Goal: Transaction & Acquisition: Book appointment/travel/reservation

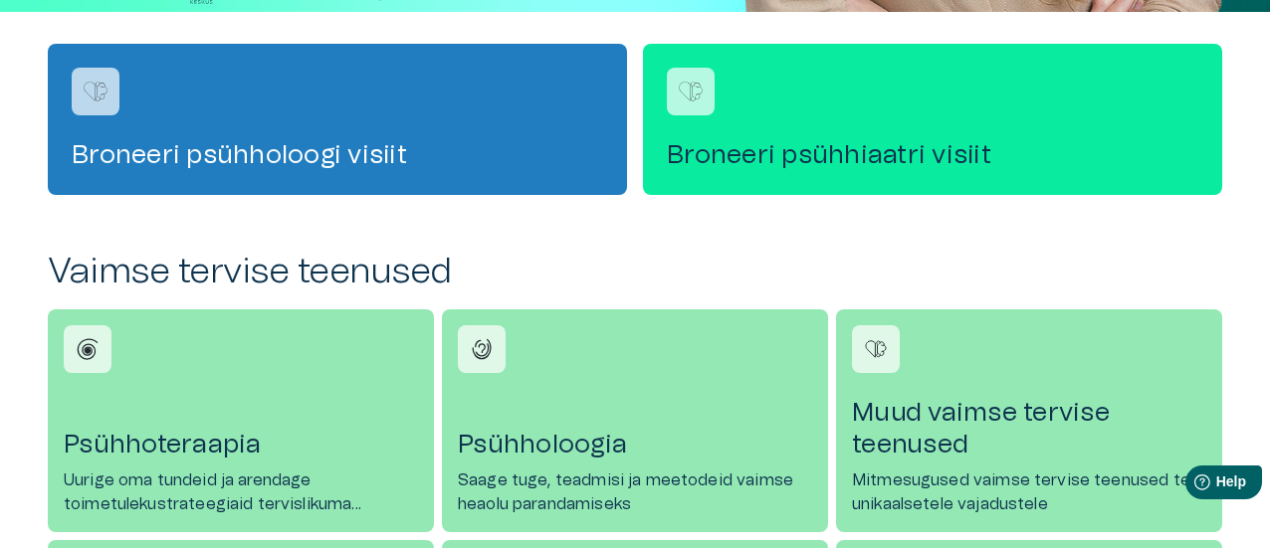
scroll to position [597, 0]
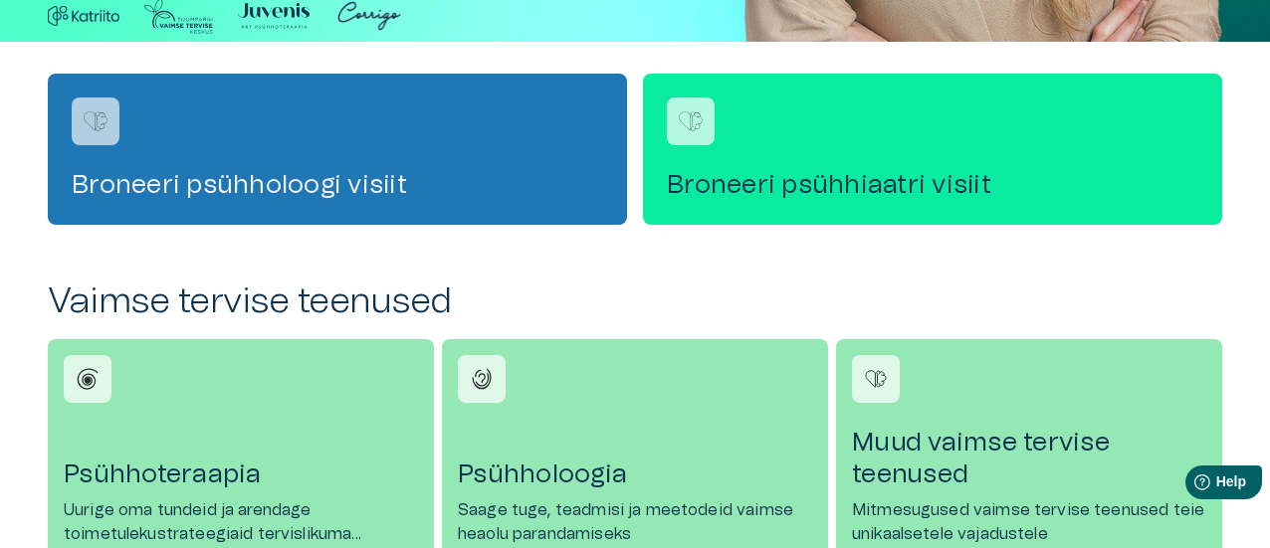
click at [335, 188] on h4 "Broneeri psühholoogi visiit" at bounding box center [337, 185] width 531 height 32
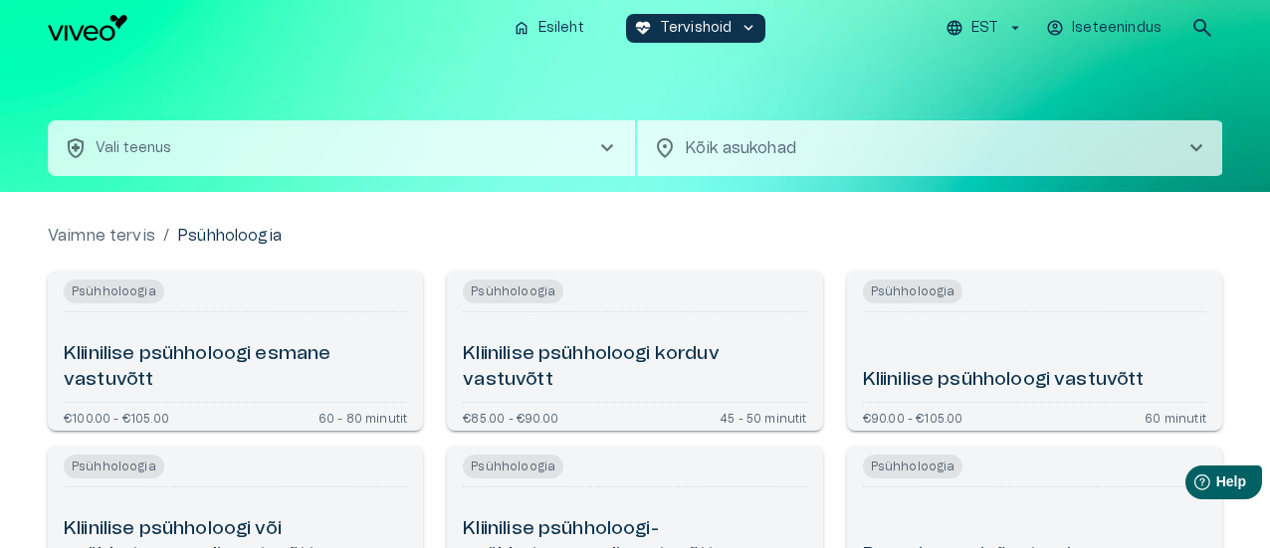
click at [1005, 133] on body "Hindame teie privaatsust Kasutame küpsiseid teie sirvimiskogemuse parandamiseks…" at bounding box center [635, 274] width 1270 height 548
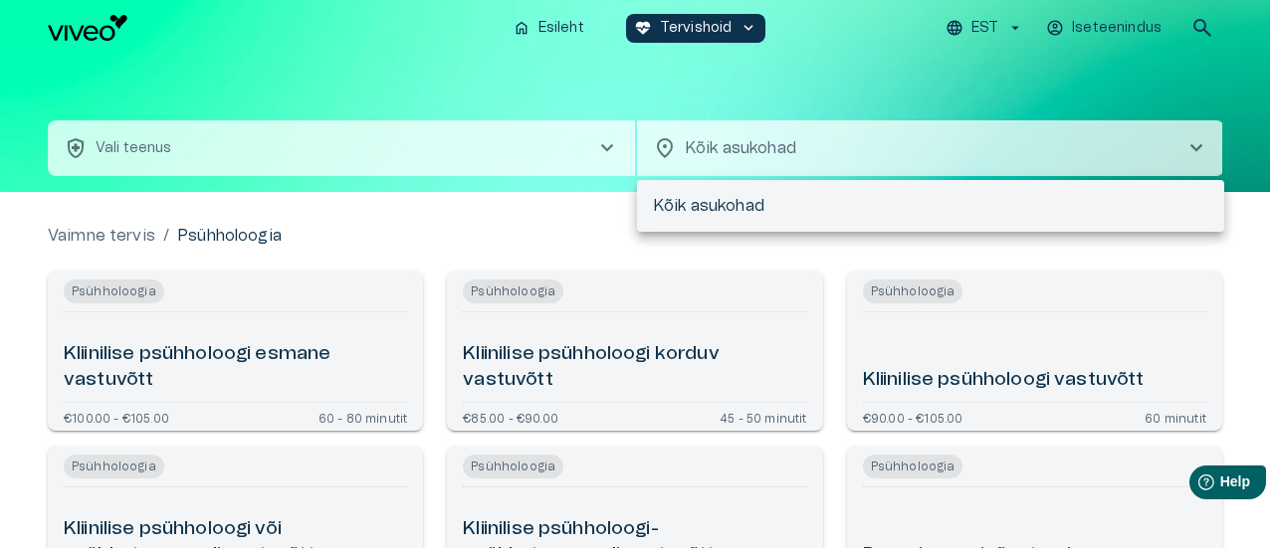
click at [457, 148] on div at bounding box center [637, 274] width 1274 height 548
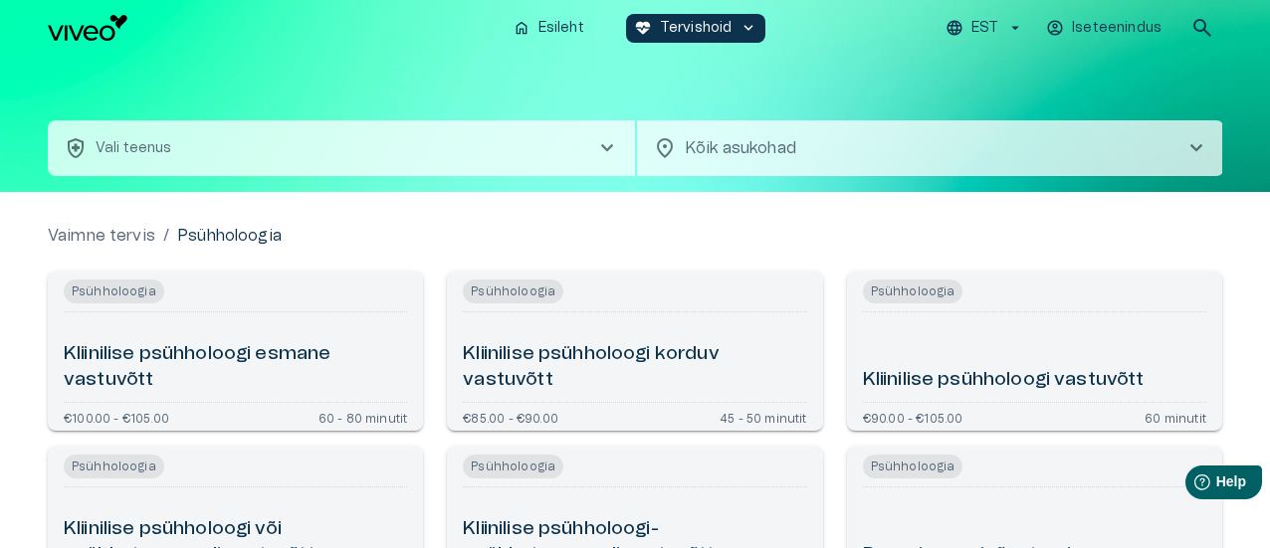
click at [605, 148] on span "chevron_right" at bounding box center [607, 148] width 24 height 24
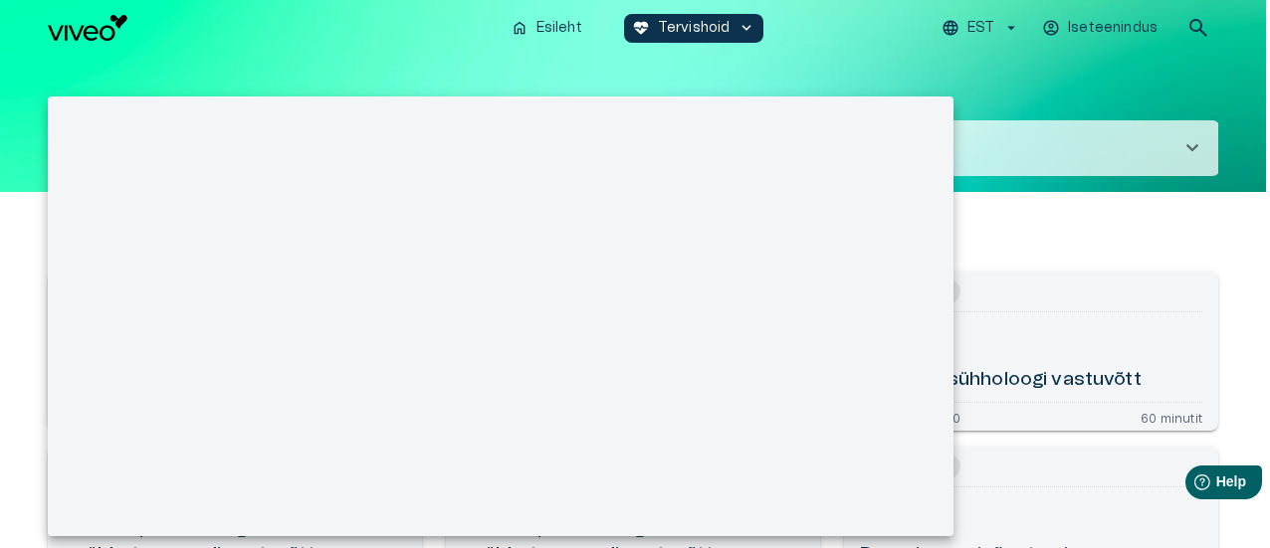
scroll to position [56, 0]
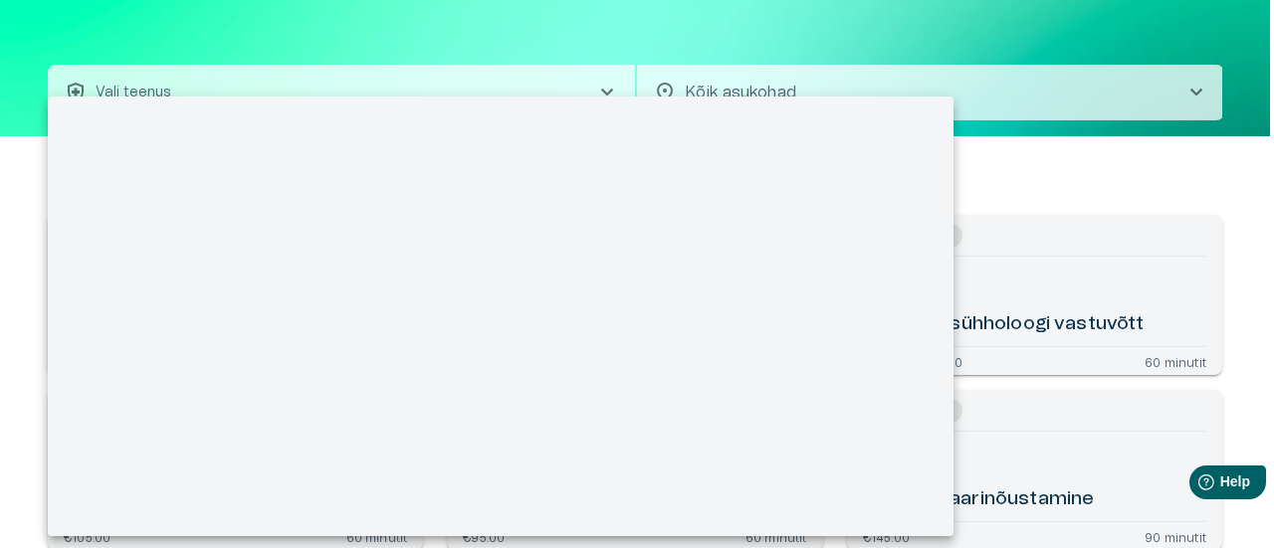
click at [466, 34] on div at bounding box center [637, 274] width 1274 height 548
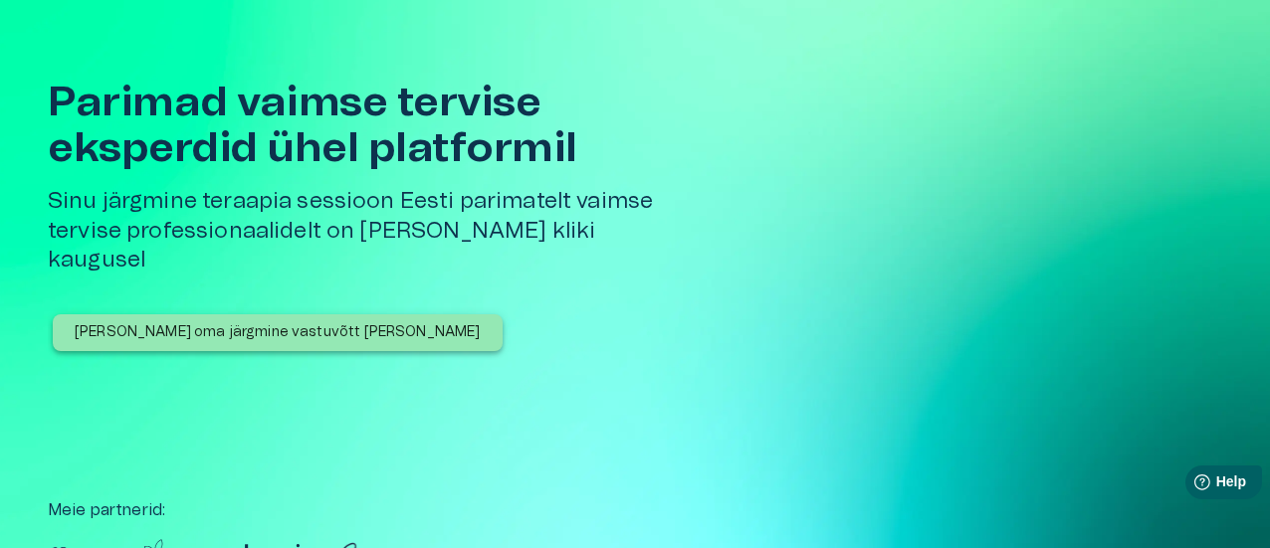
scroll to position [597, 0]
